Goal: Navigation & Orientation: Find specific page/section

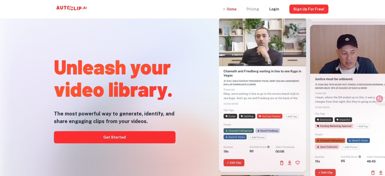
click at [258, 10] on div "Pricing" at bounding box center [253, 9] width 13 height 18
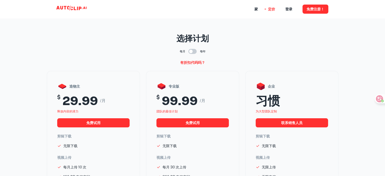
click at [74, 10] on icon at bounding box center [75, 9] width 3 height 4
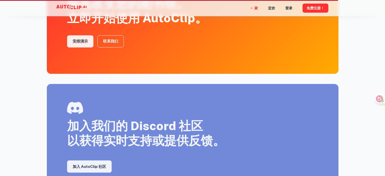
scroll to position [887, 0]
